Goal: Check status: Check status

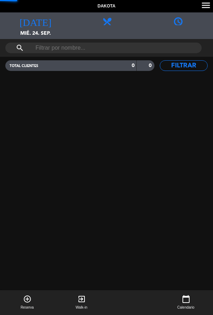
click at [37, 34] on span "mié. 24. sep." at bounding box center [35, 35] width 71 height 13
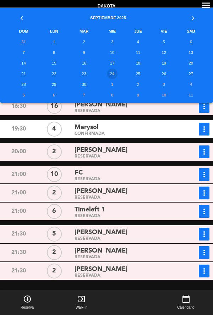
click at [139, 76] on td "25" at bounding box center [138, 74] width 27 height 11
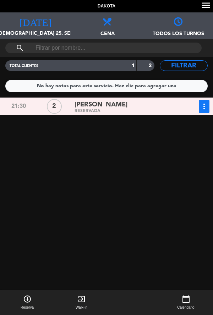
click at [39, 27] on div "[DATE] [DEMOGRAPHIC_DATA] 25. sep. [DATE]" at bounding box center [35, 25] width 71 height 27
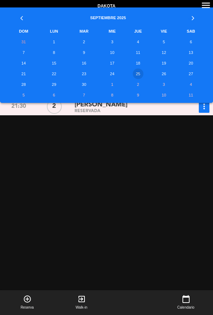
click at [164, 75] on td "26" at bounding box center [164, 74] width 25 height 11
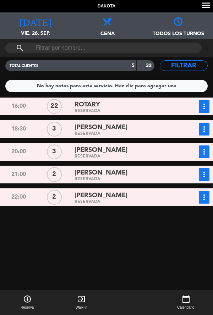
click at [140, 108] on div "ROTARY" at bounding box center [126, 105] width 102 height 10
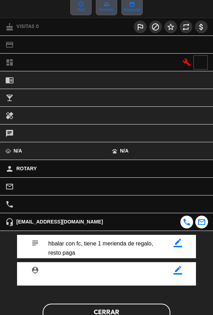
scroll to position [82, 0]
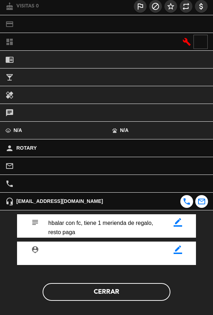
click at [126, 292] on button "Cerrar" at bounding box center [107, 292] width 128 height 18
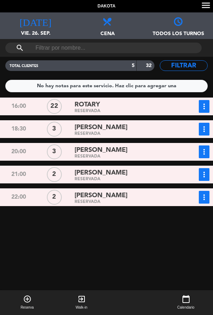
click at [47, 30] on span "vie. 26. sep." at bounding box center [35, 35] width 71 height 13
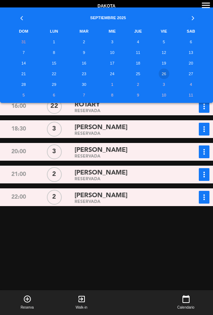
click at [191, 74] on td "27" at bounding box center [190, 74] width 29 height 11
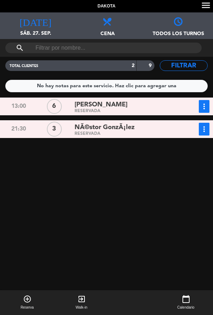
click at [35, 29] on span "sáb. 27. sep." at bounding box center [35, 35] width 71 height 13
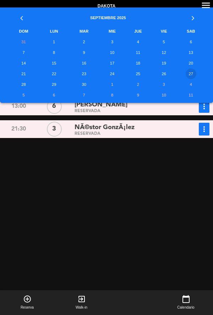
click at [115, 75] on td "24" at bounding box center [112, 74] width 25 height 11
